Goal: Task Accomplishment & Management: Manage account settings

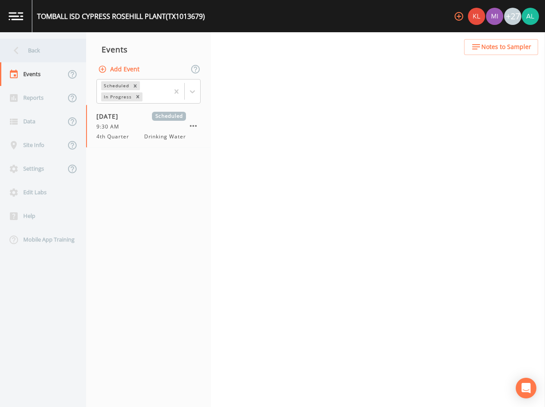
click at [30, 49] on div "Back" at bounding box center [38, 51] width 77 height 24
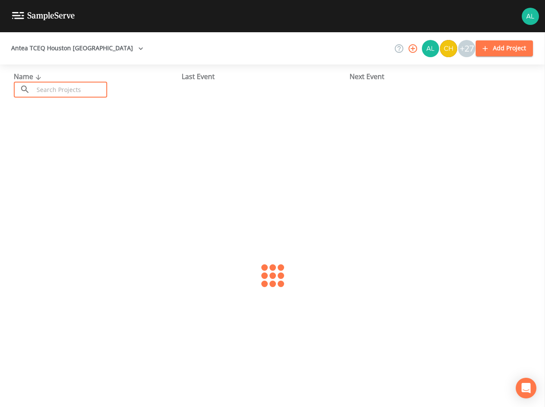
click at [74, 84] on input "text" at bounding box center [71, 90] width 74 height 16
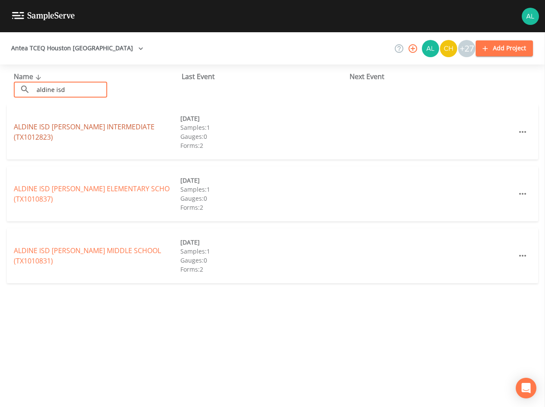
type input "aldine isd"
click at [43, 126] on link "ALDINE ISD BILL J WILSON INTERMEDIATE (TX1012823)" at bounding box center [84, 132] width 141 height 20
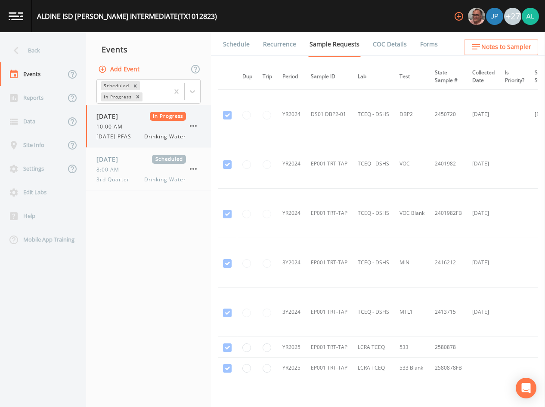
click at [163, 109] on div "07/30/2025 In Progress 10:00 AM 7/30/25 PFAS Drinking Water" at bounding box center [148, 126] width 125 height 43
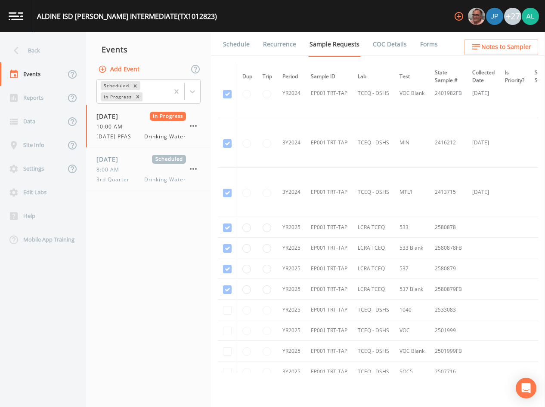
scroll to position [200, 0]
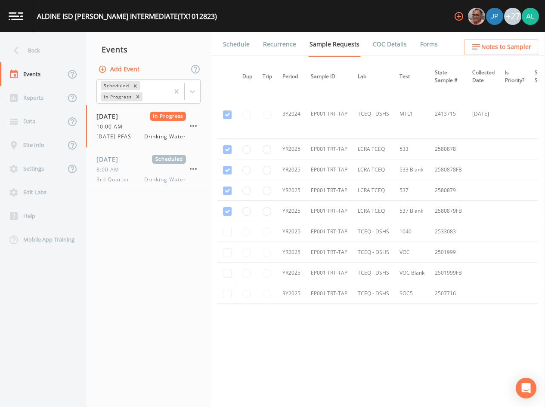
click at [421, 40] on link "Forms" at bounding box center [429, 44] width 20 height 24
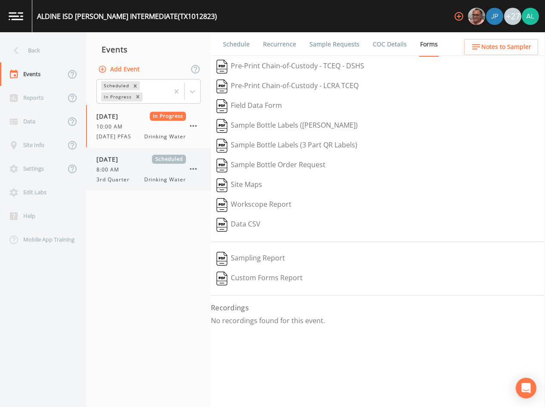
click at [152, 182] on span "Drinking Water" at bounding box center [165, 180] width 42 height 8
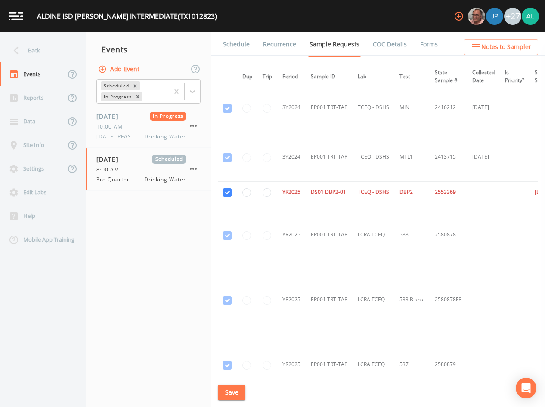
scroll to position [355, 0]
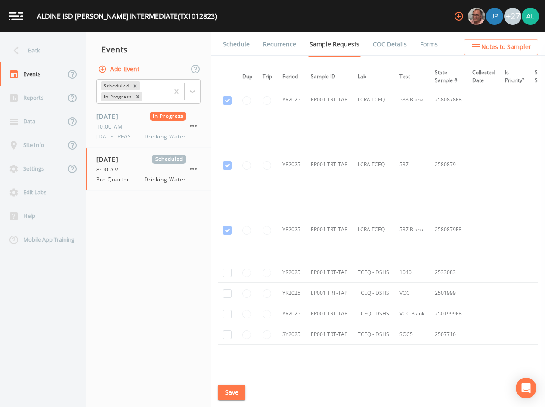
click at [228, 46] on link "Schedule" at bounding box center [236, 44] width 29 height 24
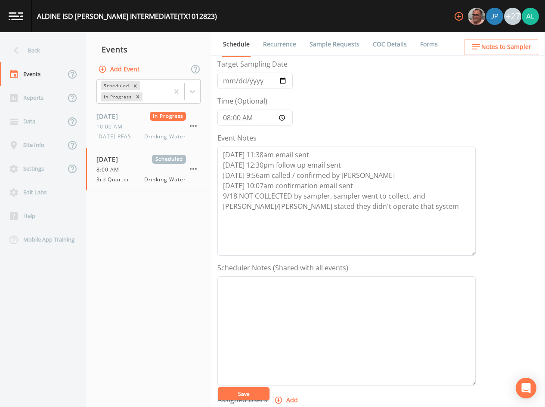
scroll to position [129, 0]
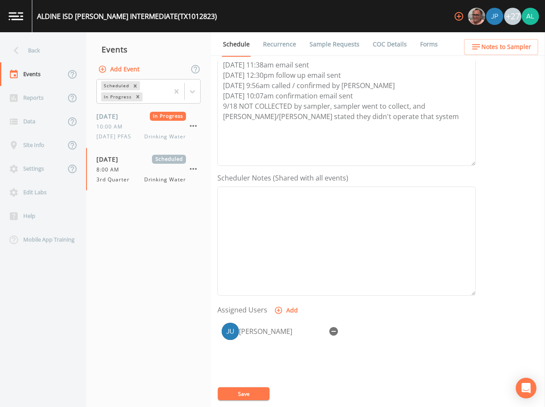
click at [337, 330] on icon "button" at bounding box center [333, 331] width 9 height 9
click at [259, 394] on button "Save" at bounding box center [244, 394] width 52 height 13
click at [22, 53] on icon at bounding box center [16, 50] width 15 height 15
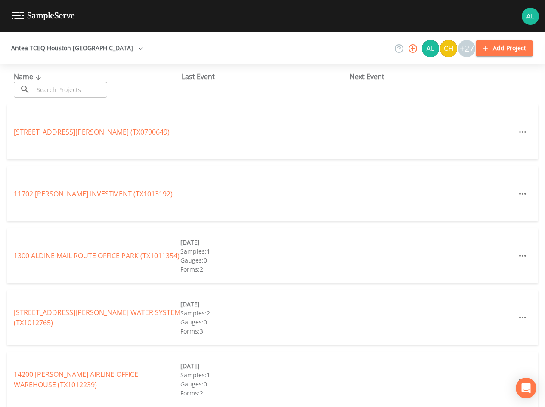
click at [86, 97] on input "text" at bounding box center [71, 90] width 74 height 16
click at [90, 86] on input "text" at bounding box center [71, 90] width 74 height 16
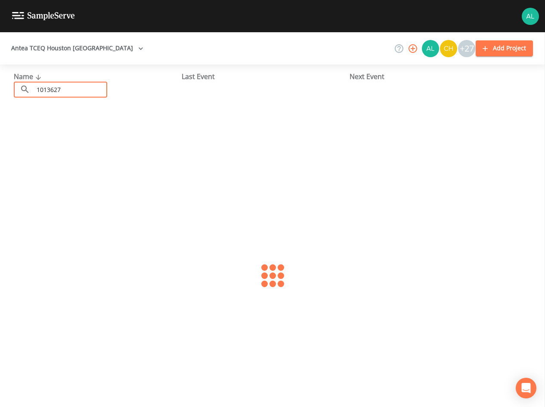
type input "1013627"
click at [79, 127] on div "GRANT FOOD MART (TX1013627)" at bounding box center [97, 132] width 167 height 10
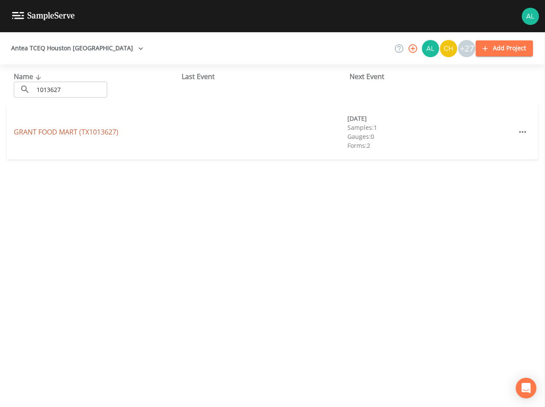
click at [71, 134] on link "GRANT FOOD MART (TX1013627)" at bounding box center [66, 131] width 105 height 9
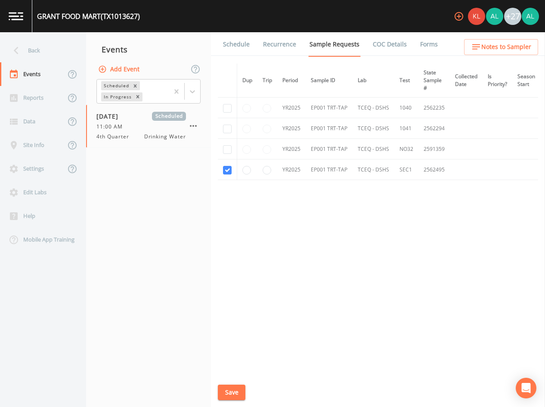
click at [229, 154] on td at bounding box center [227, 149] width 19 height 21
click at [228, 149] on input "checkbox" at bounding box center [227, 149] width 9 height 9
checkbox input "true"
click at [240, 392] on button "Save" at bounding box center [232, 393] width 28 height 16
click at [237, 394] on button "Save" at bounding box center [232, 393] width 28 height 16
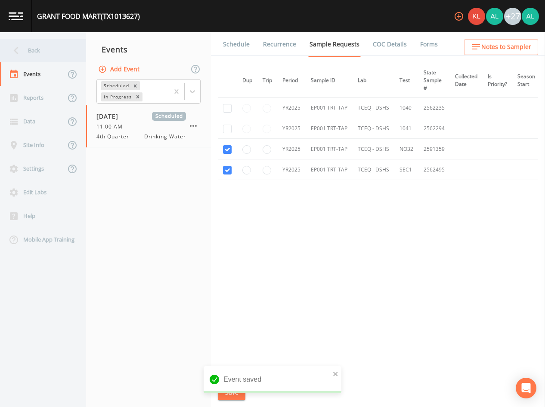
click at [49, 52] on div "Back" at bounding box center [38, 51] width 77 height 24
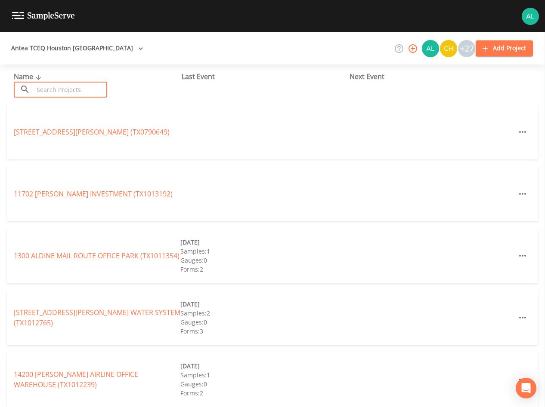
click at [64, 93] on input "text" at bounding box center [71, 90] width 74 height 16
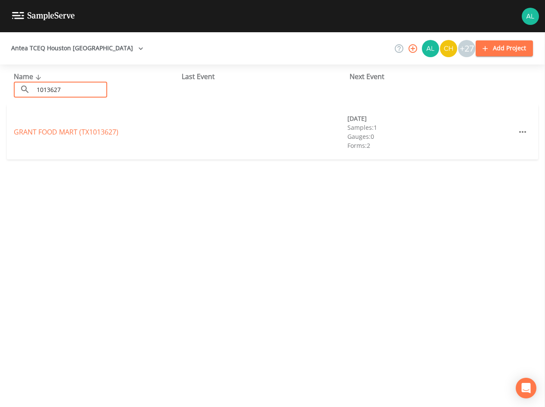
type input "1013627"
click at [71, 131] on link "GRANT FOOD MART (TX1013627)" at bounding box center [66, 131] width 105 height 9
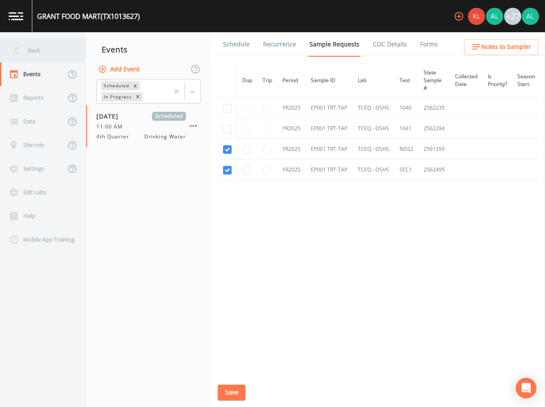
click at [27, 47] on div "Back" at bounding box center [38, 51] width 77 height 24
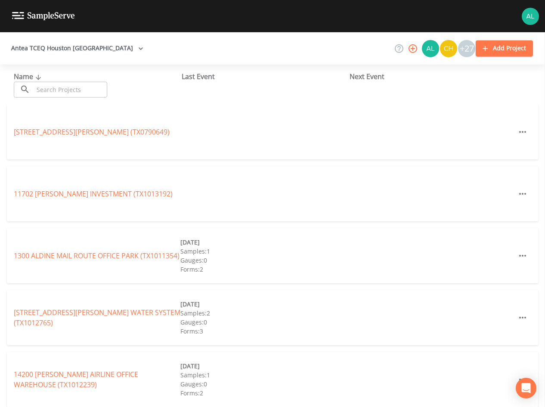
click at [52, 86] on input "text" at bounding box center [71, 90] width 74 height 16
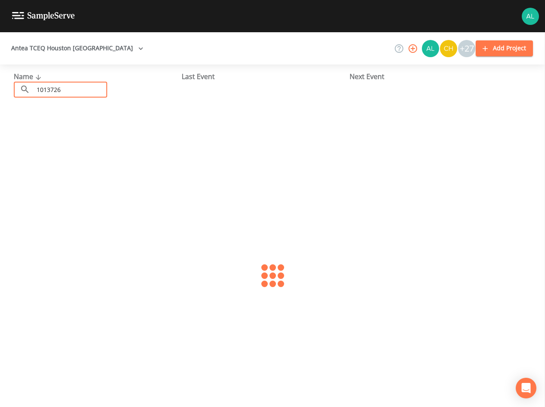
type input "1013726"
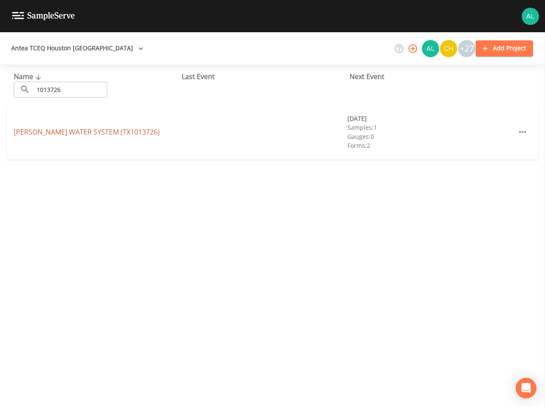
click at [139, 132] on link "[PERSON_NAME] WATER SYSTEM (TX1013726)" at bounding box center [87, 131] width 146 height 9
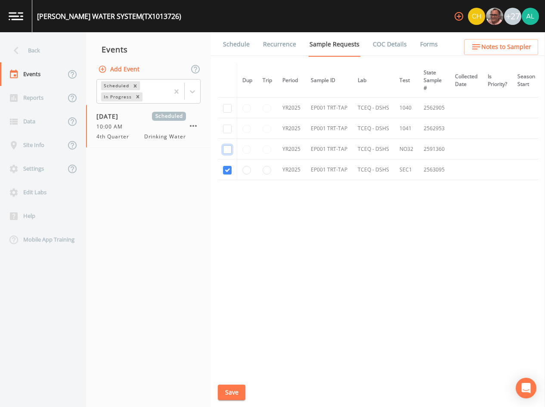
click at [227, 150] on input "checkbox" at bounding box center [227, 149] width 9 height 9
checkbox input "true"
click at [239, 392] on button "Save" at bounding box center [232, 393] width 28 height 16
click at [55, 59] on div "Back" at bounding box center [38, 51] width 77 height 24
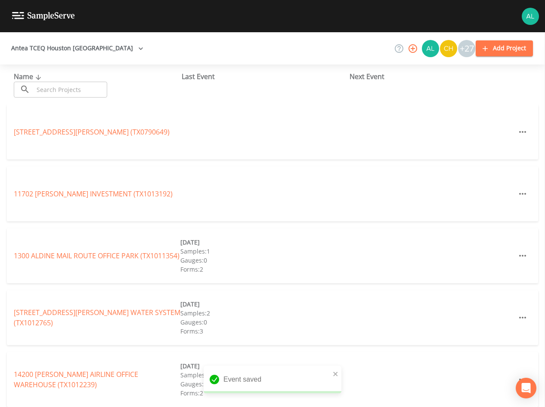
click at [71, 92] on input "text" at bounding box center [71, 90] width 74 height 16
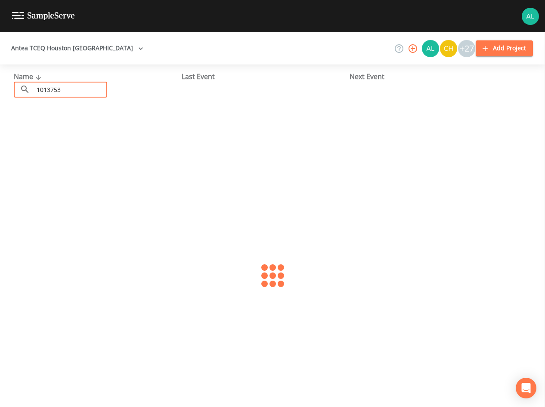
type input "1013753"
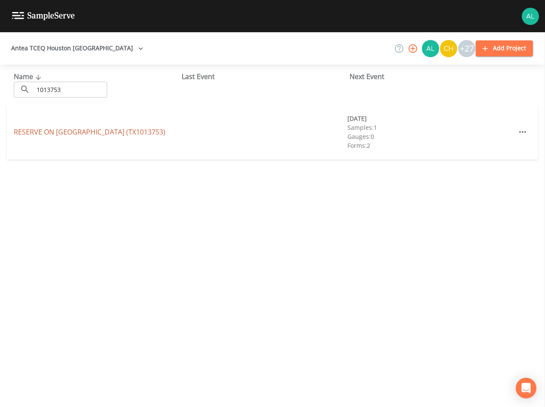
click at [57, 130] on link "RESERVE ON [GEOGRAPHIC_DATA] (TX1013753)" at bounding box center [89, 131] width 151 height 9
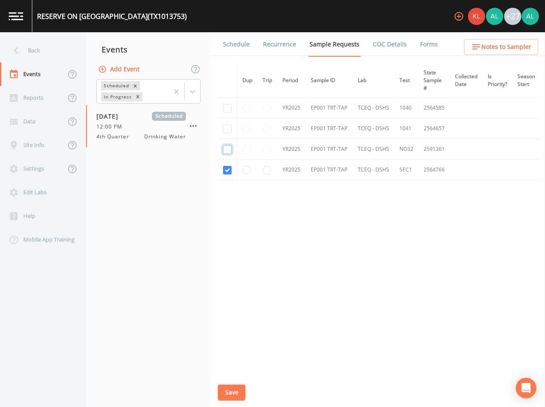
click at [226, 149] on input "checkbox" at bounding box center [227, 149] width 9 height 9
checkbox input "true"
click at [228, 391] on button "Save" at bounding box center [232, 393] width 28 height 16
click at [234, 397] on button "Save" at bounding box center [232, 393] width 28 height 16
click at [39, 50] on div "Back" at bounding box center [38, 51] width 77 height 24
